Goal: Information Seeking & Learning: Learn about a topic

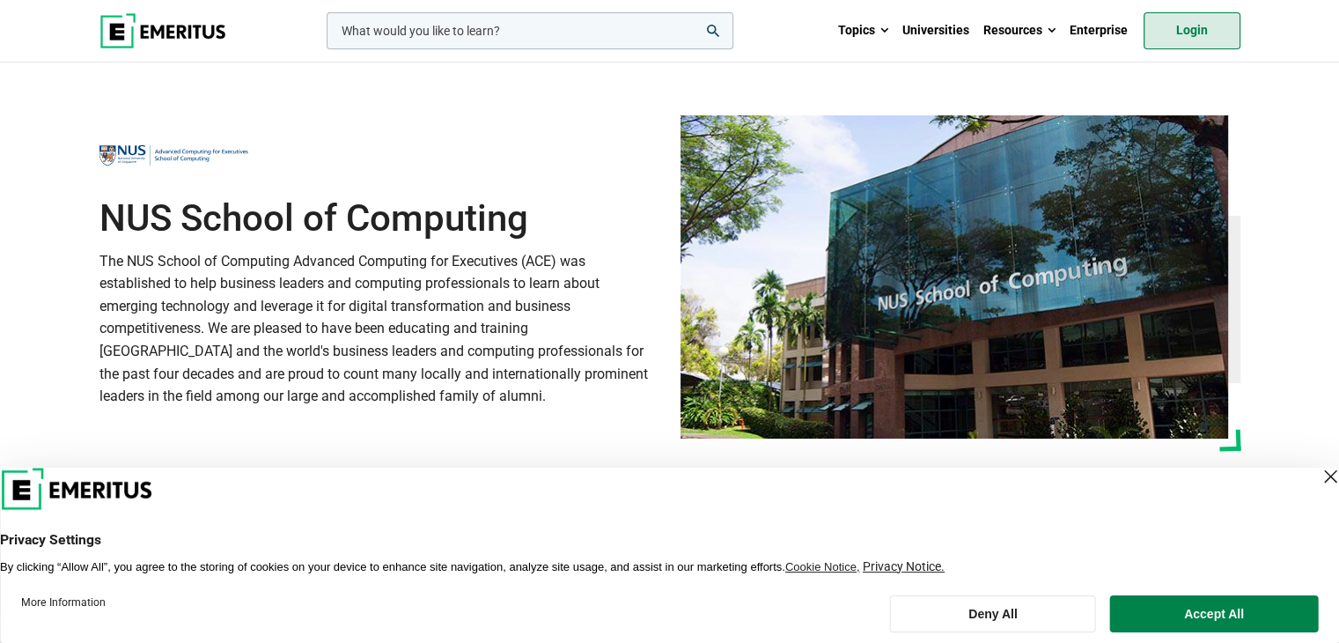
click at [1183, 28] on link "Login" at bounding box center [1192, 30] width 97 height 37
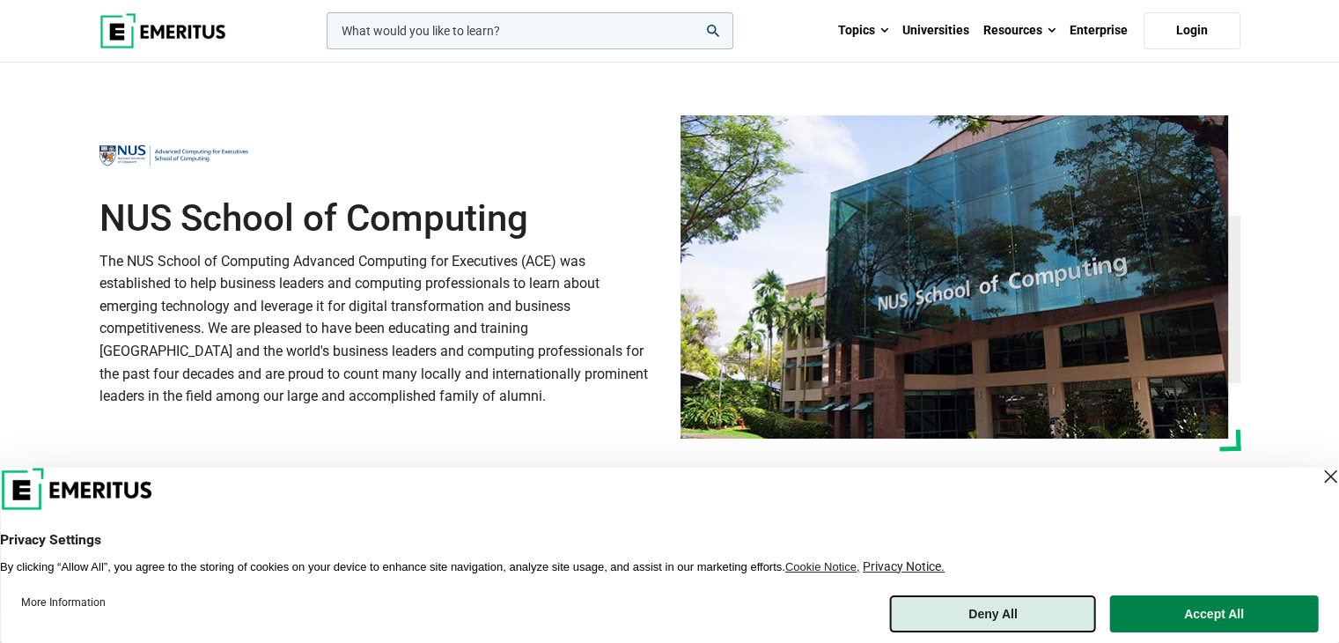
click at [1014, 611] on button "Deny All" at bounding box center [993, 613] width 206 height 37
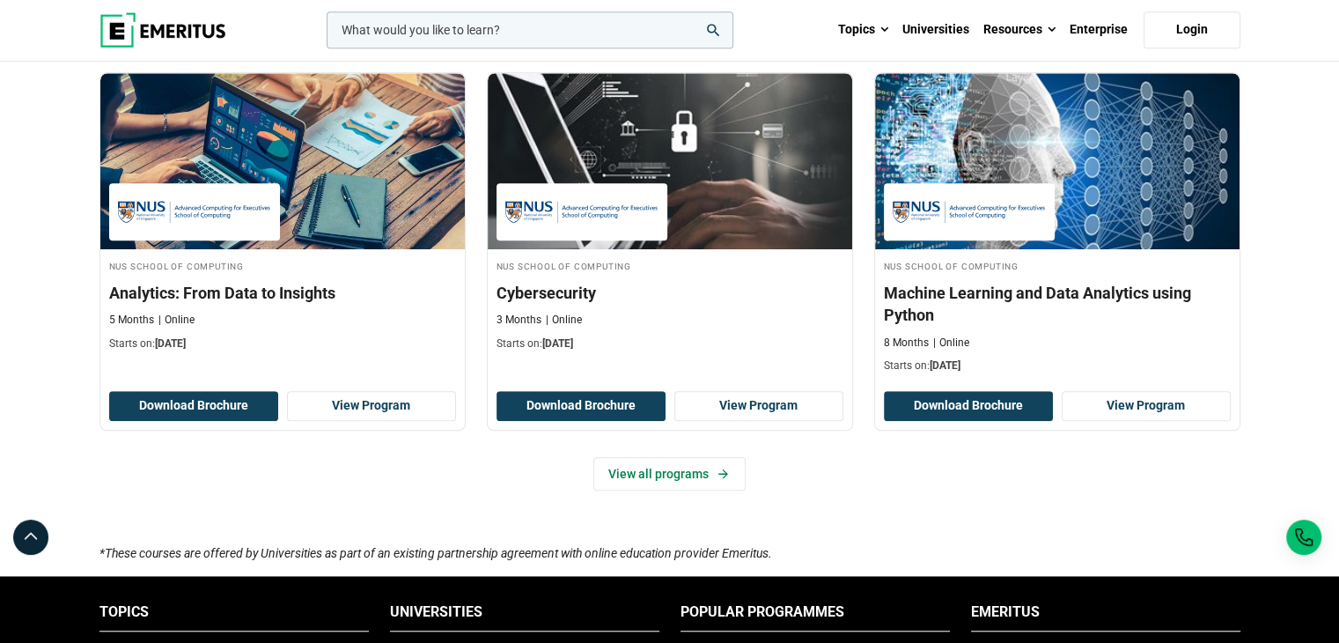
scroll to position [1144, 0]
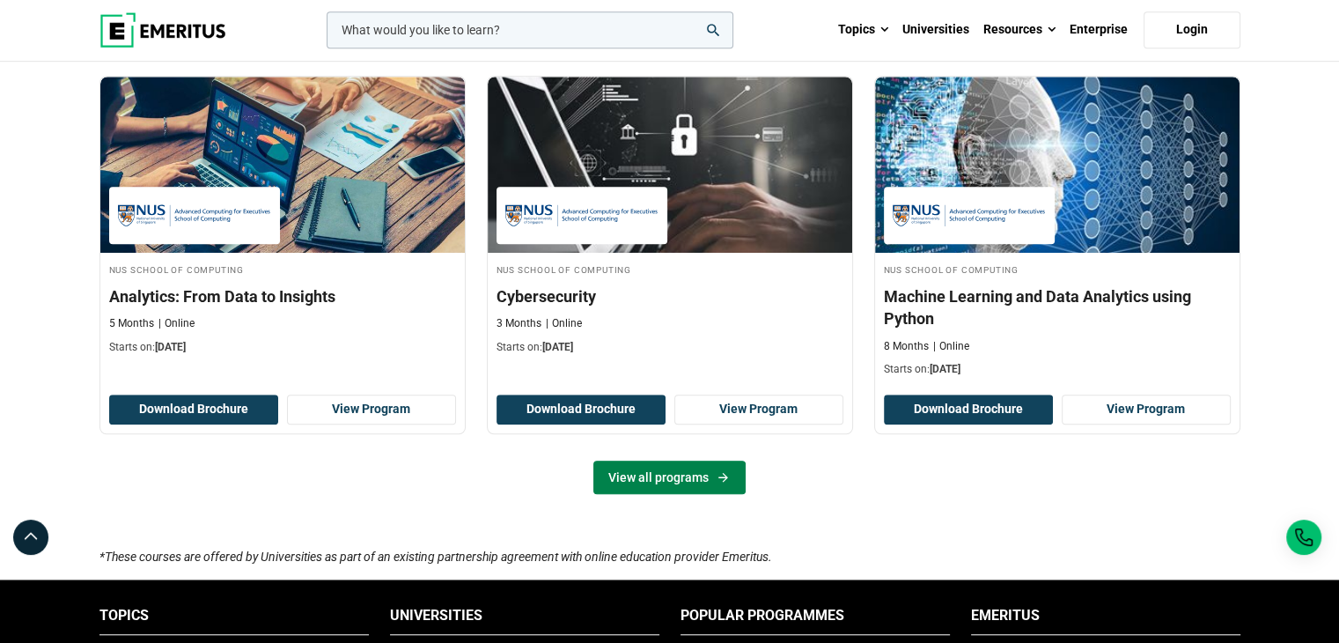
click at [692, 467] on link "View all programs" at bounding box center [669, 476] width 152 height 33
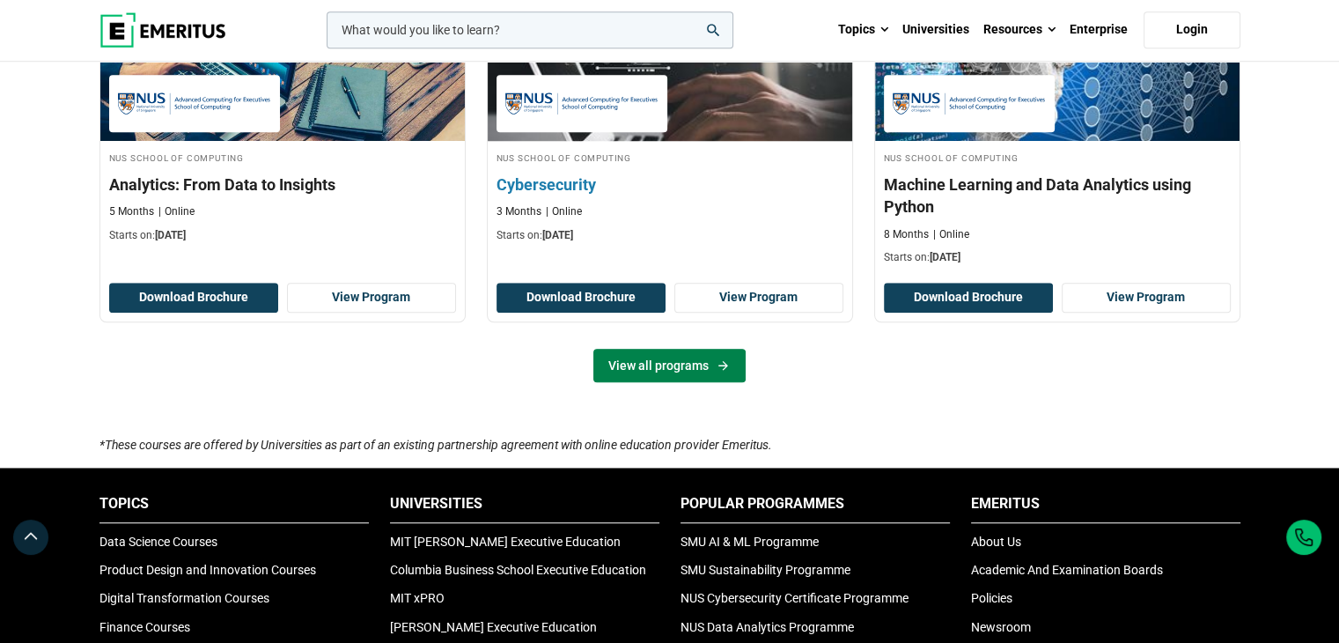
scroll to position [1378, 0]
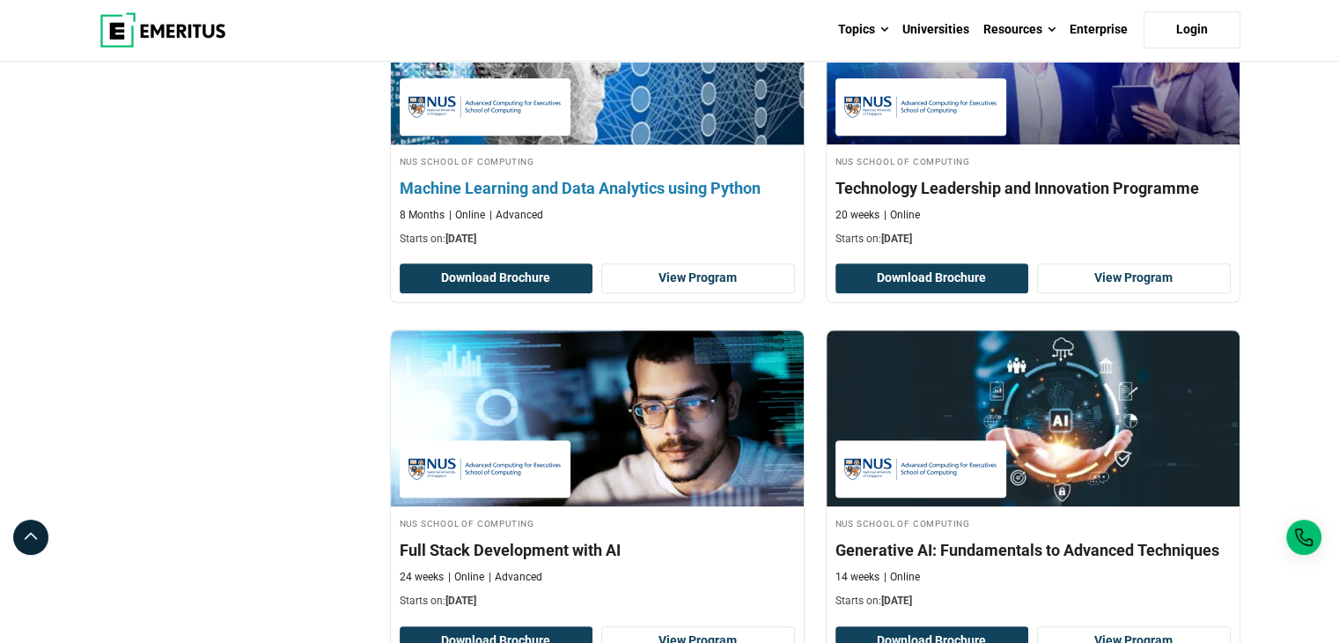
scroll to position [792, 0]
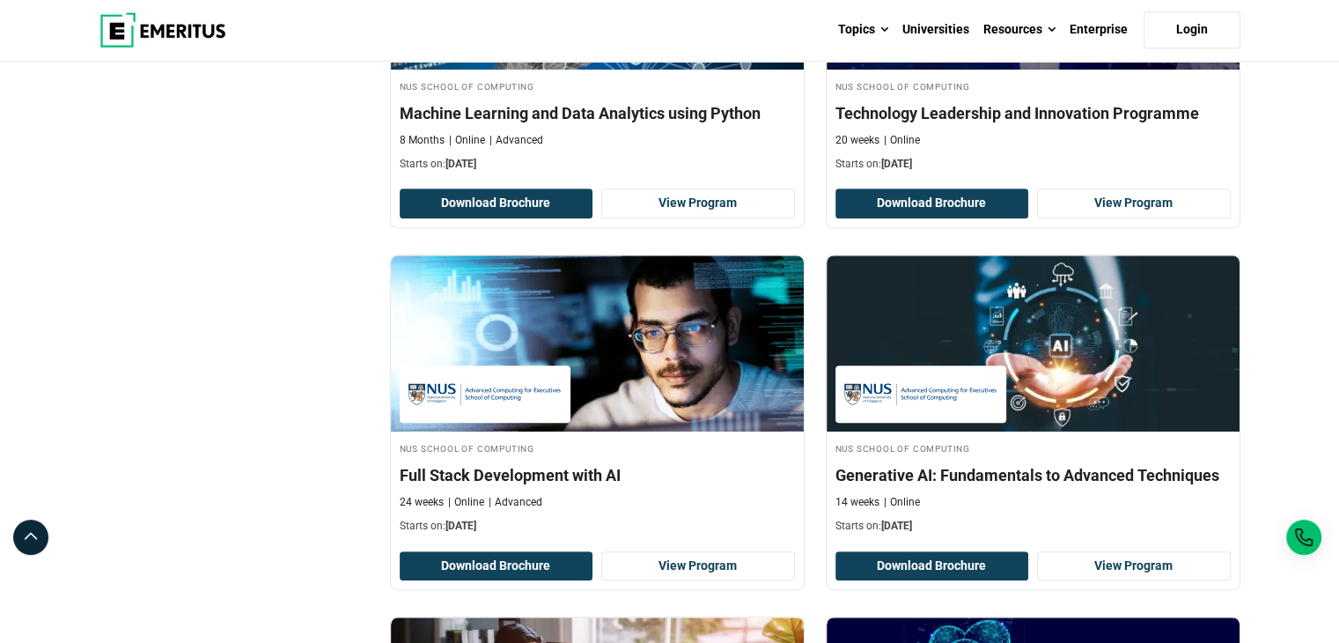
drag, startPoint x: 579, startPoint y: 475, endPoint x: 126, endPoint y: 360, distance: 467.8
click at [126, 360] on div "Filter 3 Reset all × NUS School of Computing × Certificate Programs × Universit…" at bounding box center [234, 267] width 291 height 1578
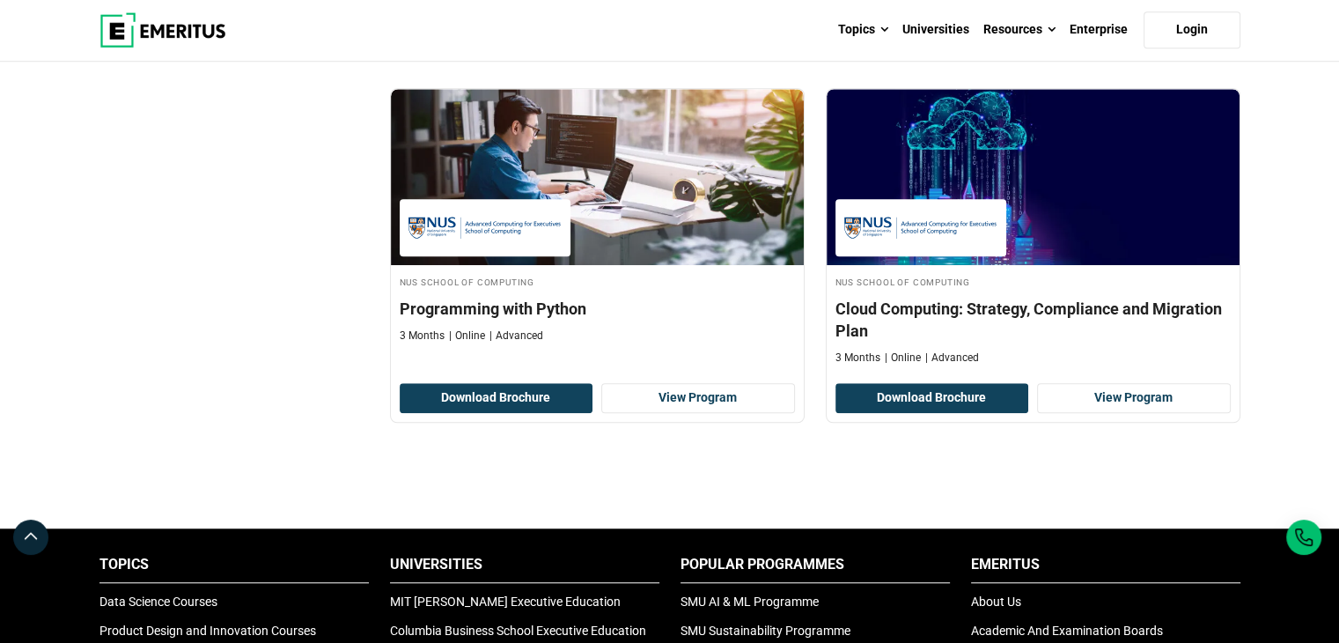
scroll to position [1144, 0]
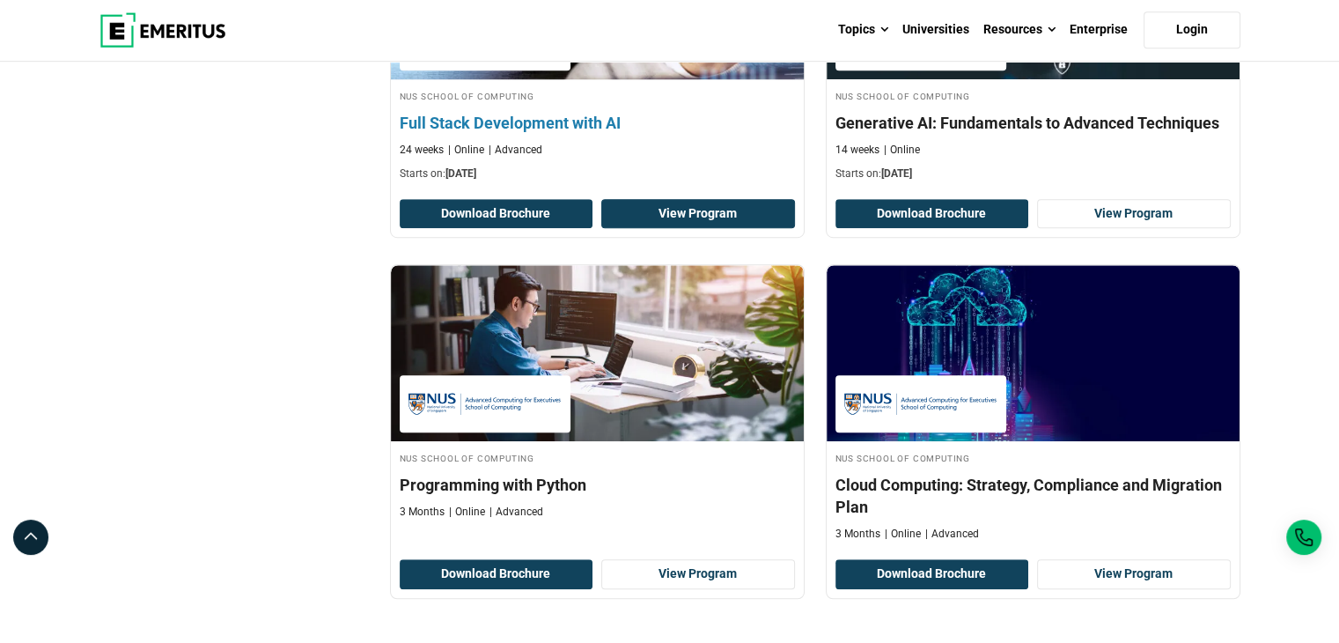
click at [694, 200] on link "View Program" at bounding box center [698, 214] width 194 height 30
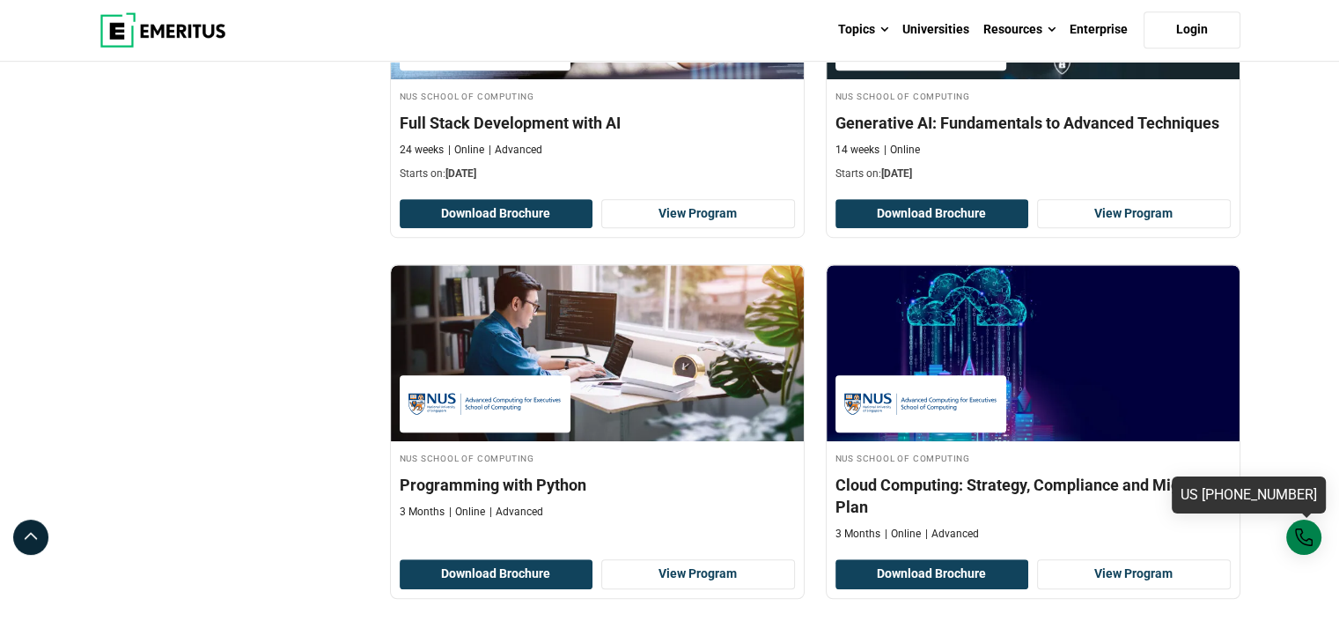
click at [1303, 527] on div "US [PHONE_NUMBER]" at bounding box center [1303, 536] width 35 height 35
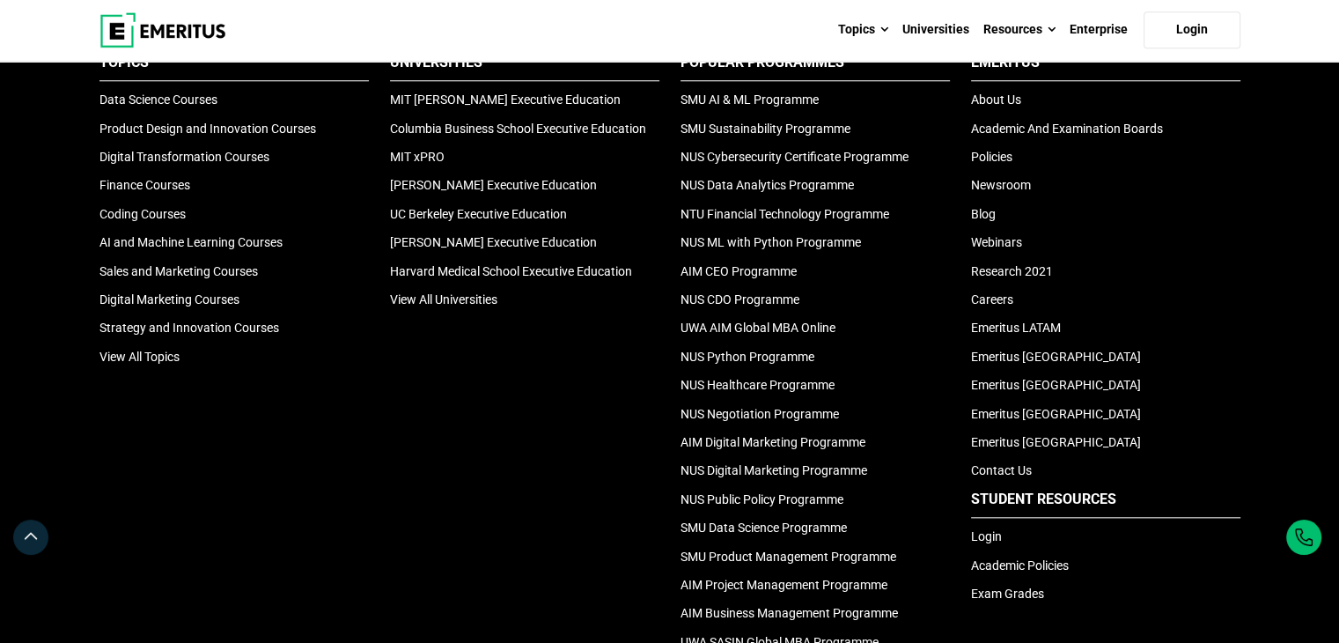
scroll to position [1784, 0]
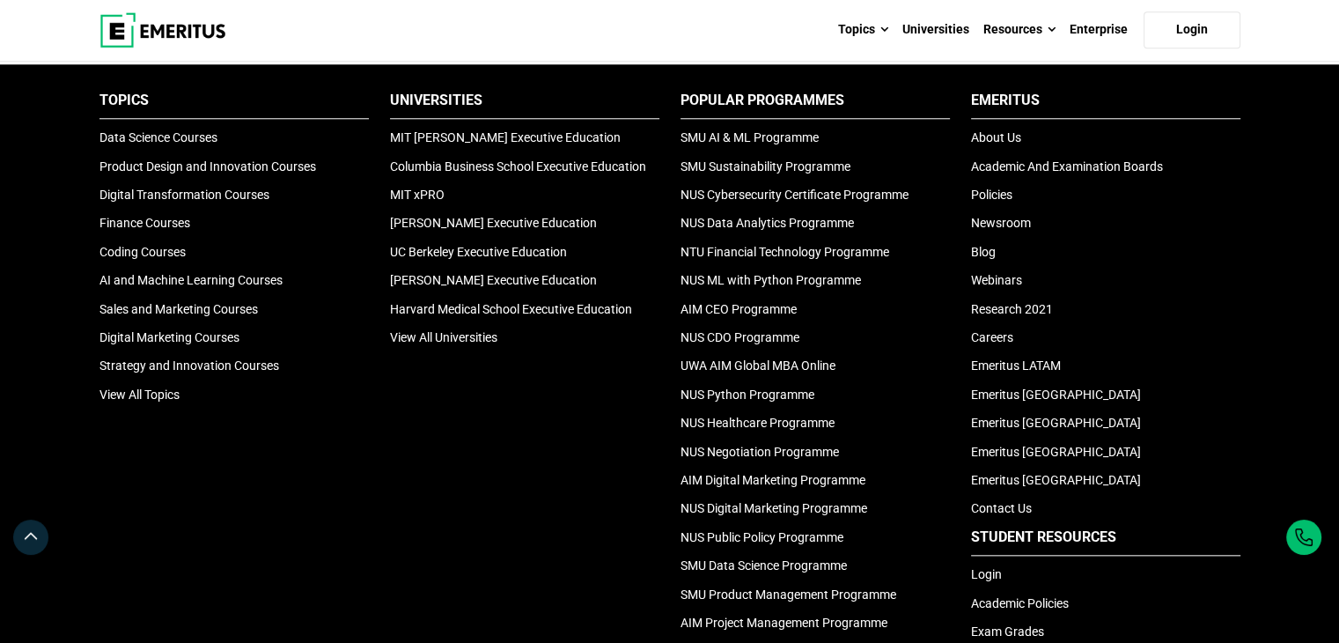
click at [482, 468] on div "Universities MIT Sloan Executive Education Columbia Business School Executive E…" at bounding box center [524, 395] width 291 height 608
